Goal: Navigation & Orientation: Go to known website

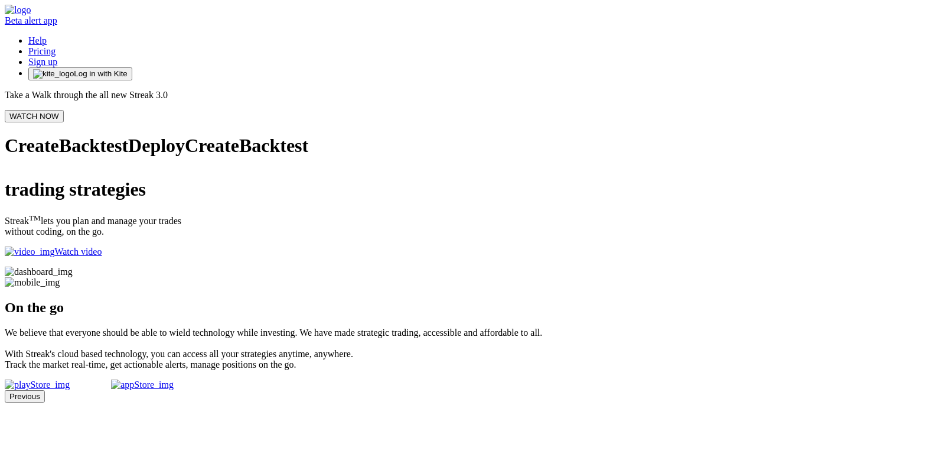
click at [127, 69] on span "Log in with Kite" at bounding box center [100, 73] width 53 height 9
click at [239, 156] on span "Backtest" at bounding box center [273, 145] width 69 height 21
click at [31, 15] on img at bounding box center [18, 10] width 26 height 11
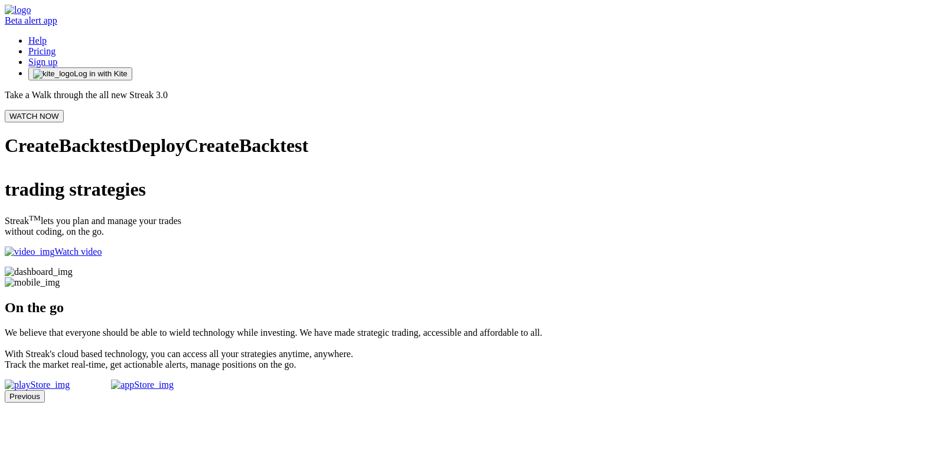
click at [127, 69] on span "Log in with Kite" at bounding box center [100, 73] width 53 height 9
